Goal: Check status: Check status

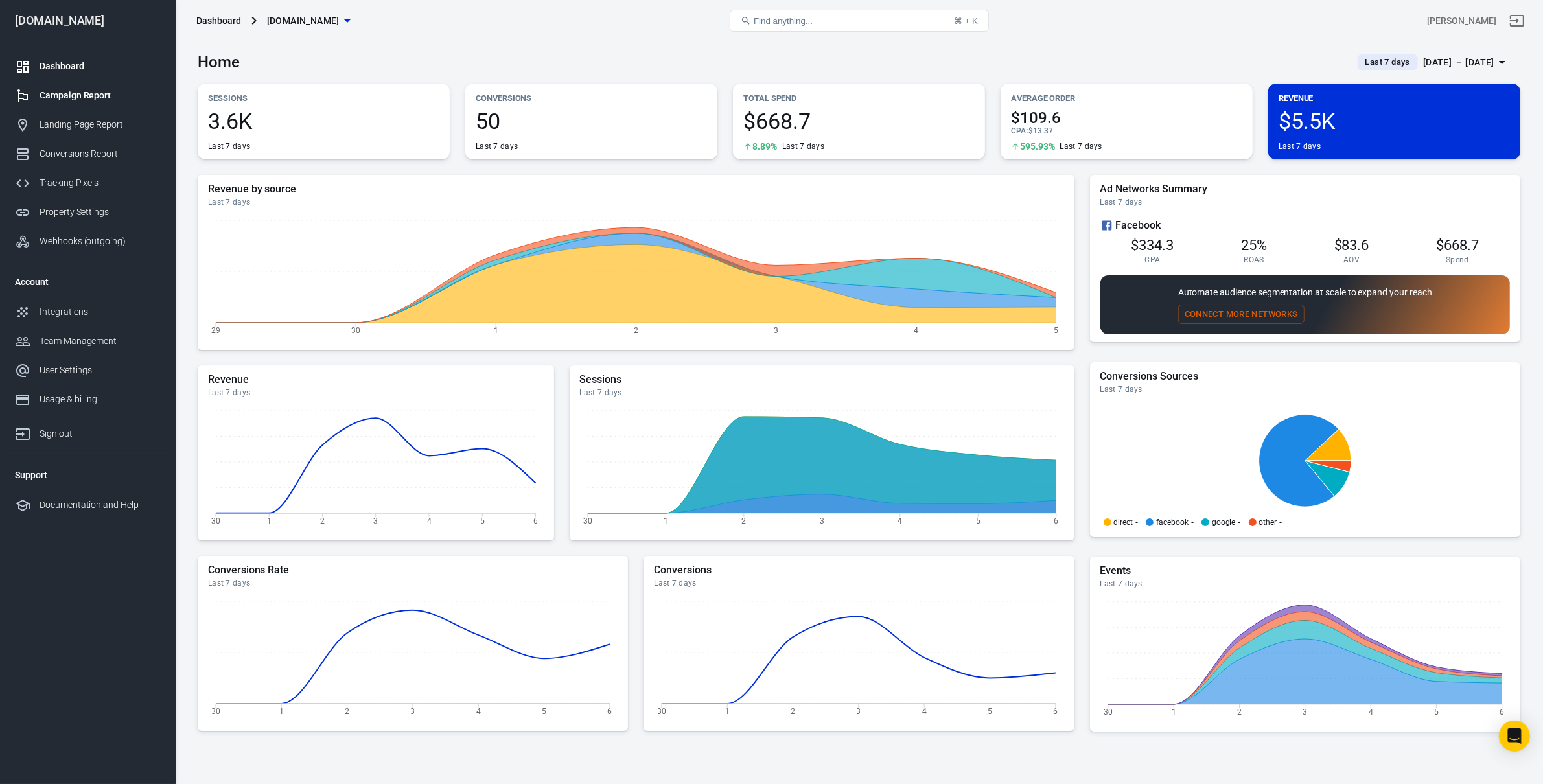
click at [93, 96] on div "Campaign Report" at bounding box center [99, 96] width 120 height 14
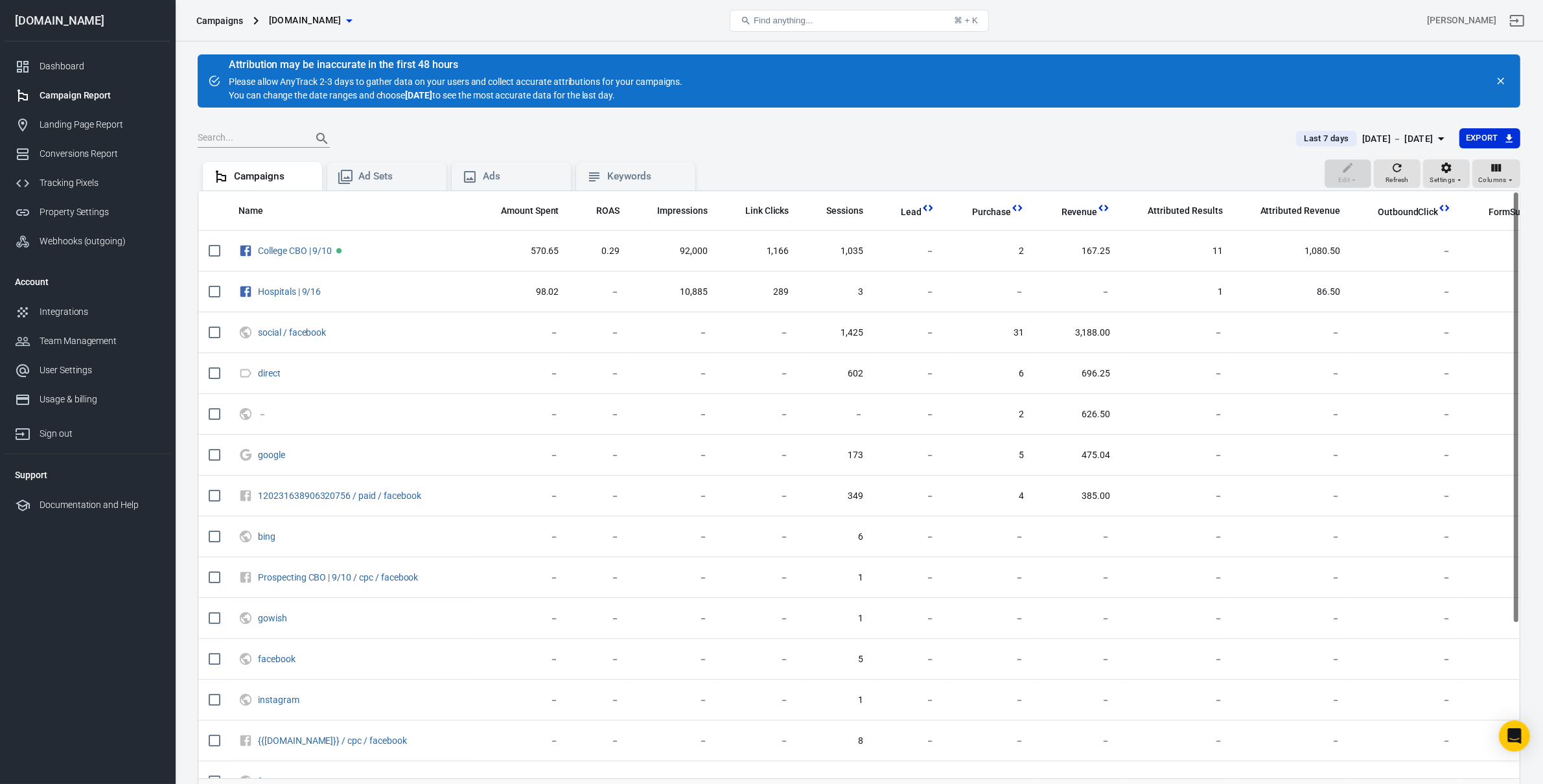
click at [1402, 128] on button "Last 7 days [DATE] － [DATE]" at bounding box center [1371, 139] width 173 height 21
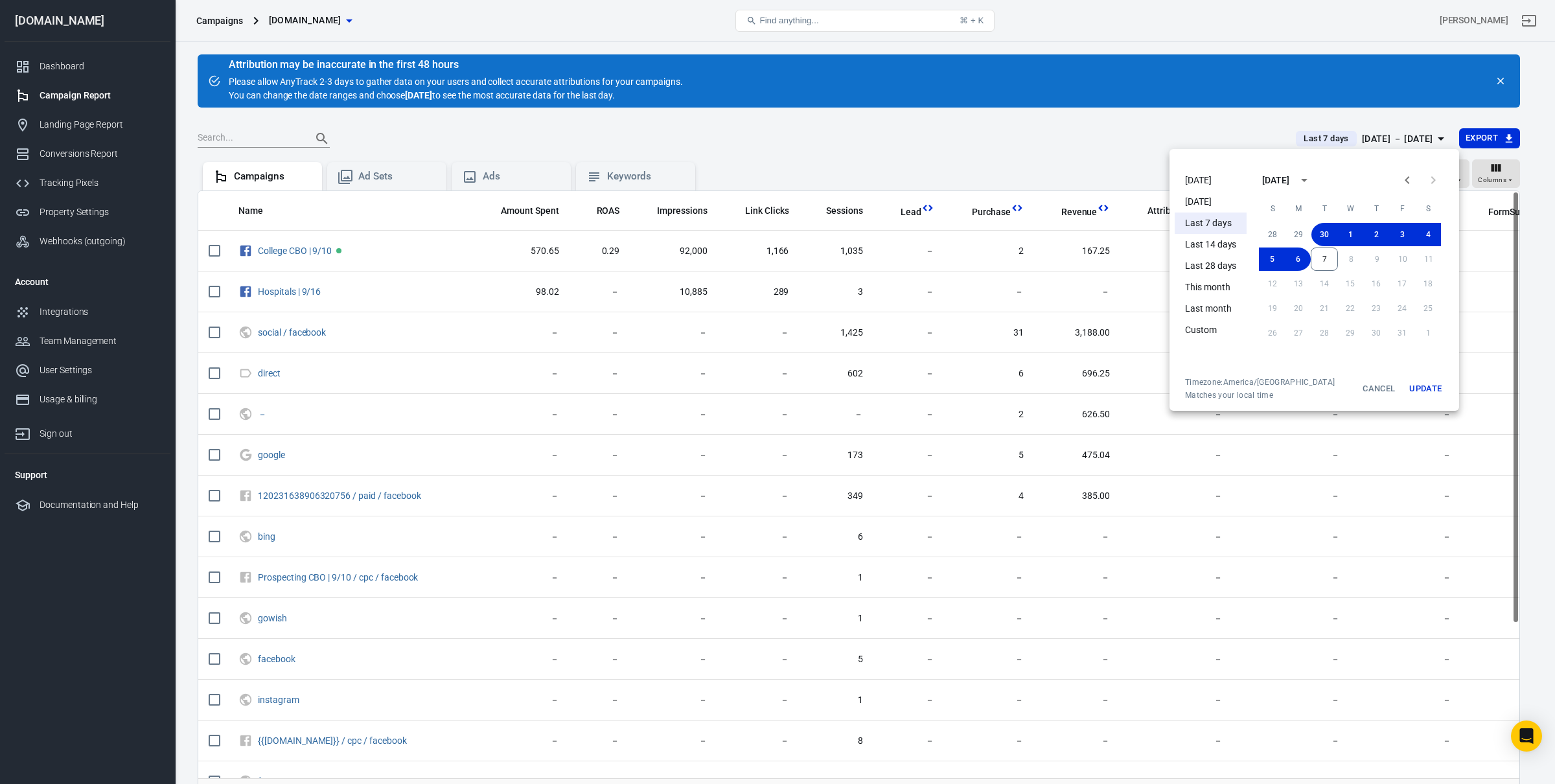
click at [1192, 202] on li "[DATE]" at bounding box center [1210, 202] width 72 height 21
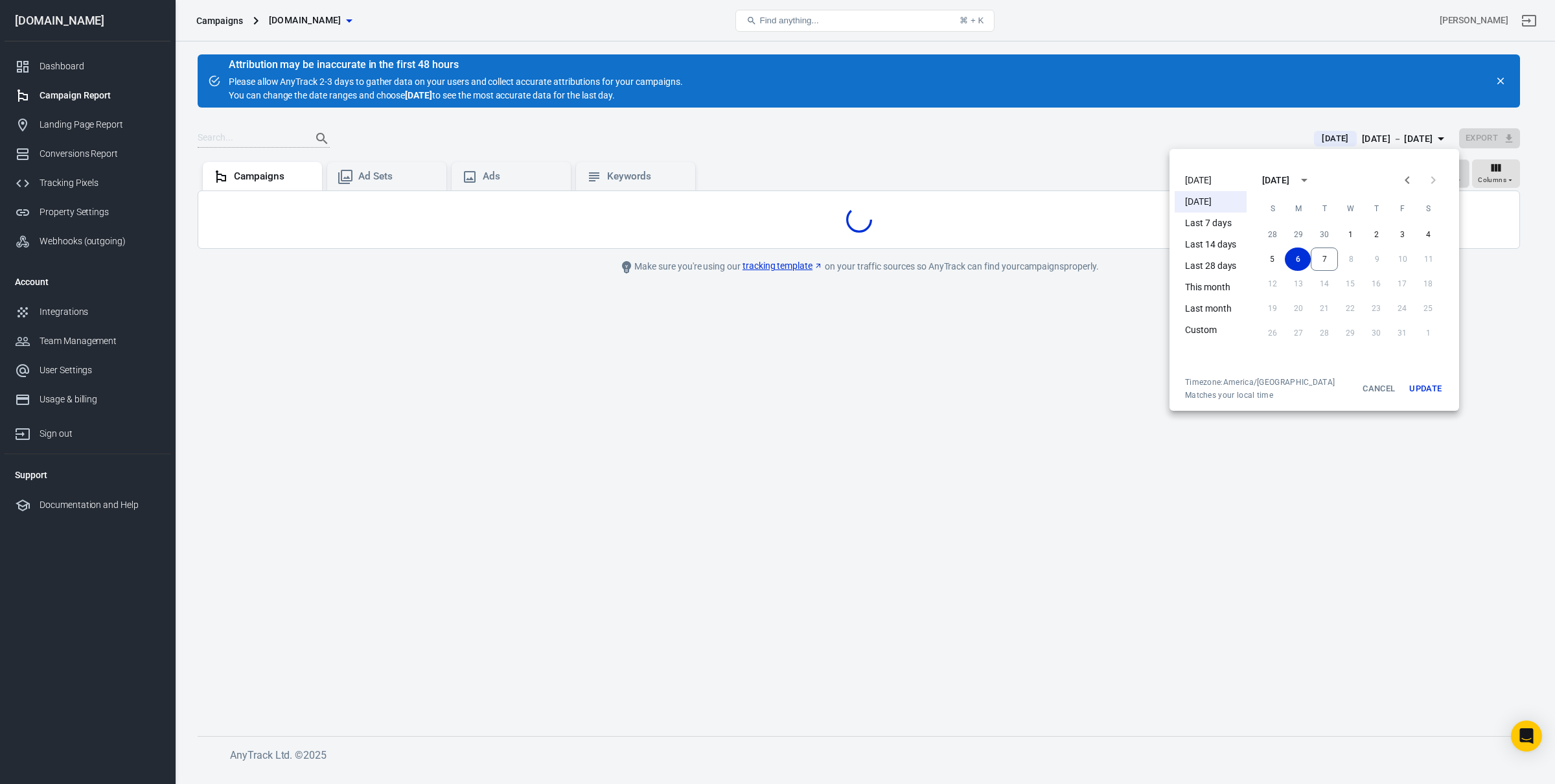
click at [954, 378] on div at bounding box center [777, 392] width 1555 height 784
